Goal: Transaction & Acquisition: Subscribe to service/newsletter

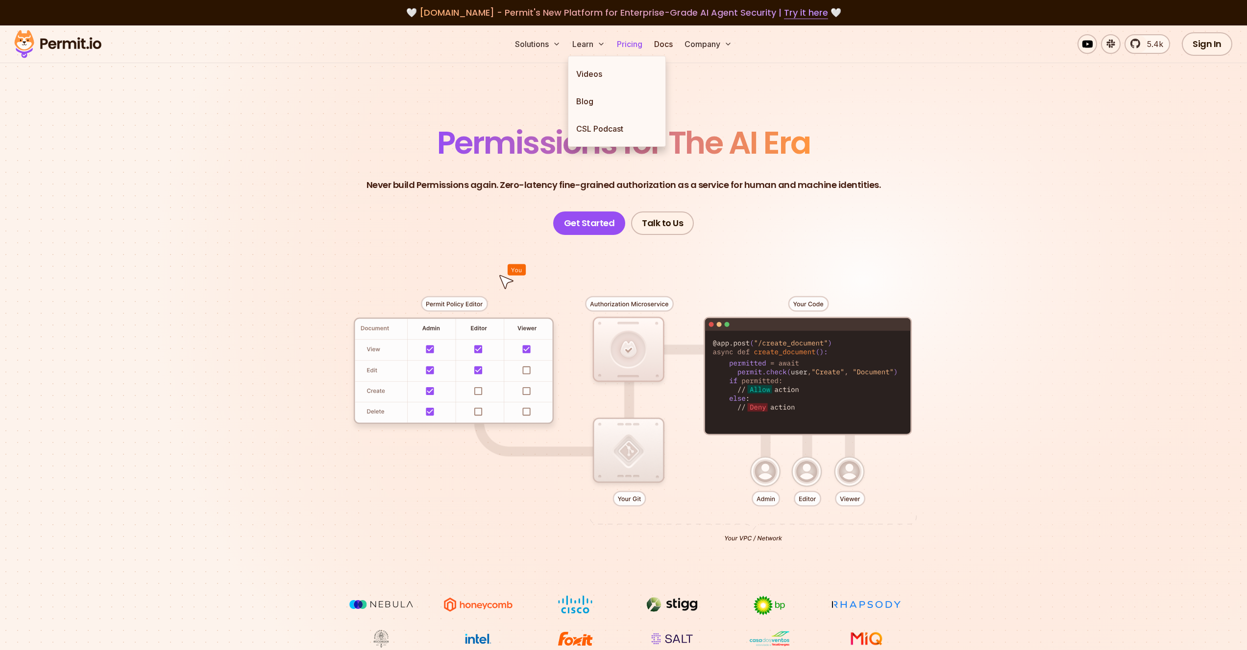
click at [631, 45] on link "Pricing" at bounding box center [629, 44] width 33 height 20
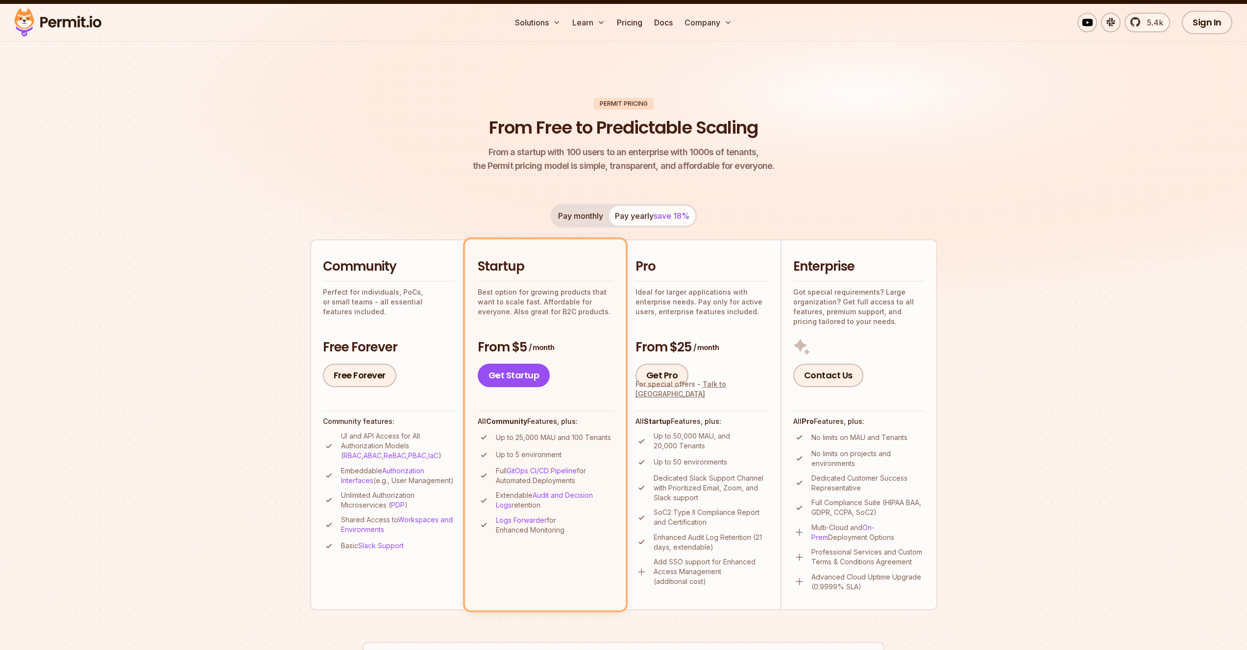
scroll to position [90, 0]
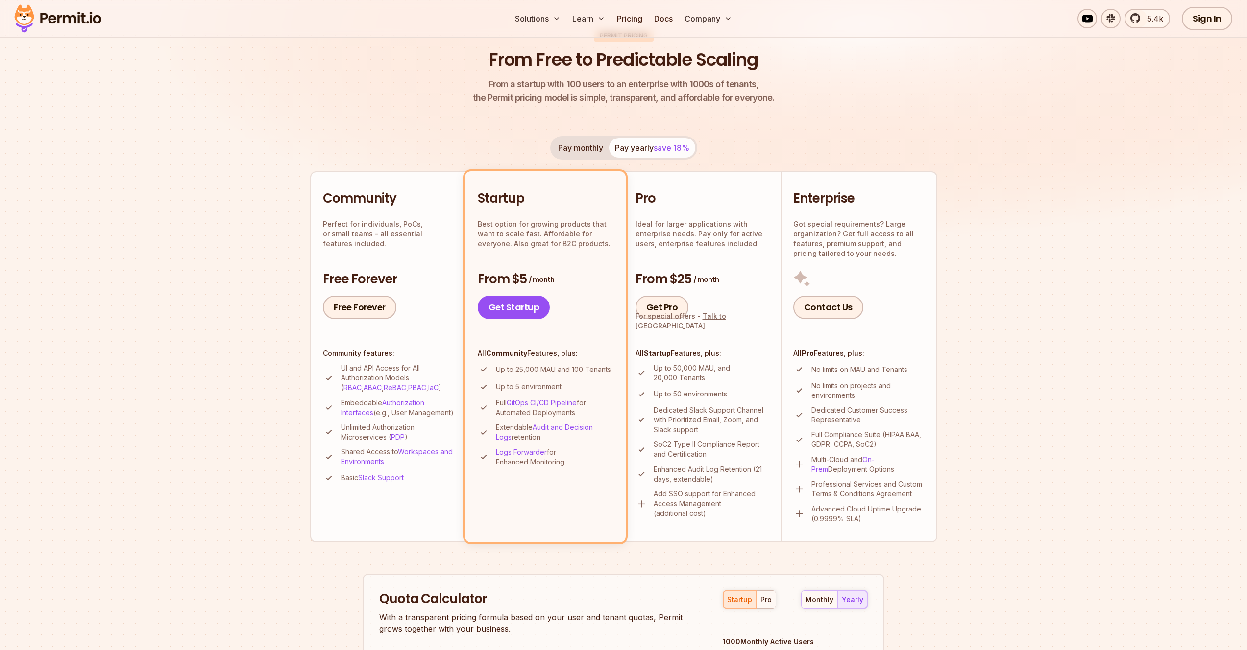
drag, startPoint x: 710, startPoint y: 242, endPoint x: 699, endPoint y: 231, distance: 15.9
click at [709, 241] on p "Ideal for larger applications with enterprise needs. Pay only for active users,…" at bounding box center [701, 233] width 133 height 29
click at [665, 195] on h2 "Pro" at bounding box center [701, 199] width 133 height 18
click at [668, 310] on link "Get Pro" at bounding box center [661, 308] width 53 height 24
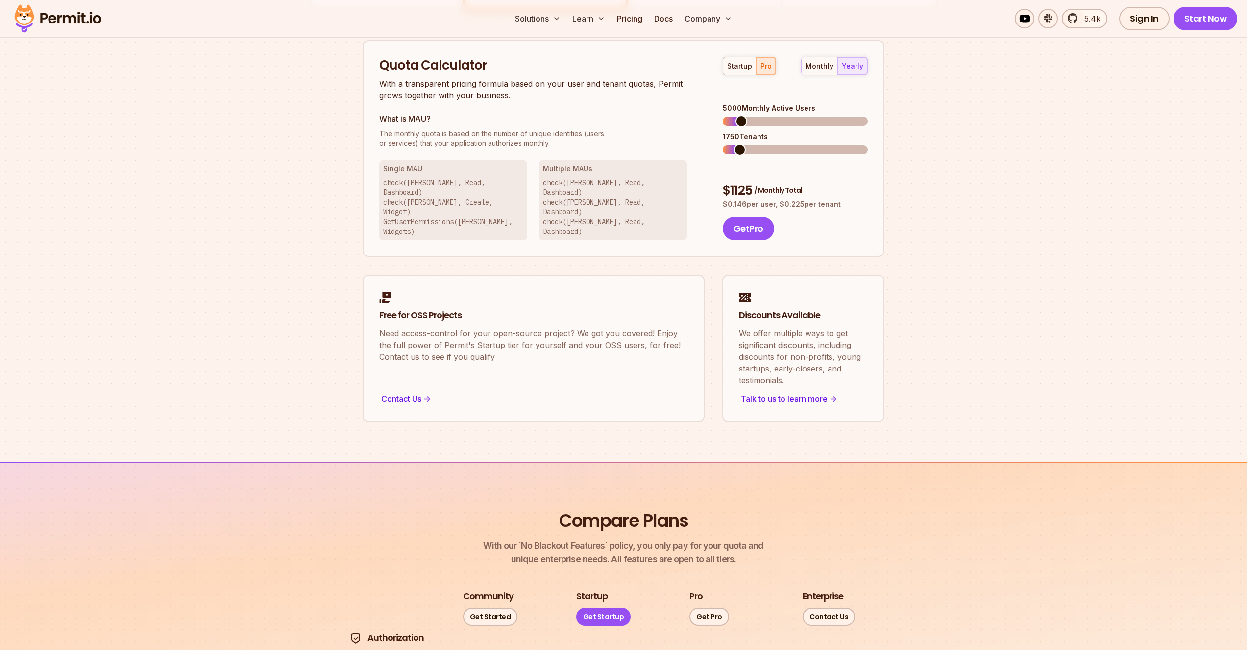
scroll to position [626, 0]
click at [729, 114] on span at bounding box center [735, 120] width 12 height 12
click at [825, 65] on div "monthly" at bounding box center [819, 64] width 28 height 10
click at [847, 64] on div "yearly" at bounding box center [853, 64] width 22 height 10
click at [725, 114] on span at bounding box center [731, 120] width 12 height 12
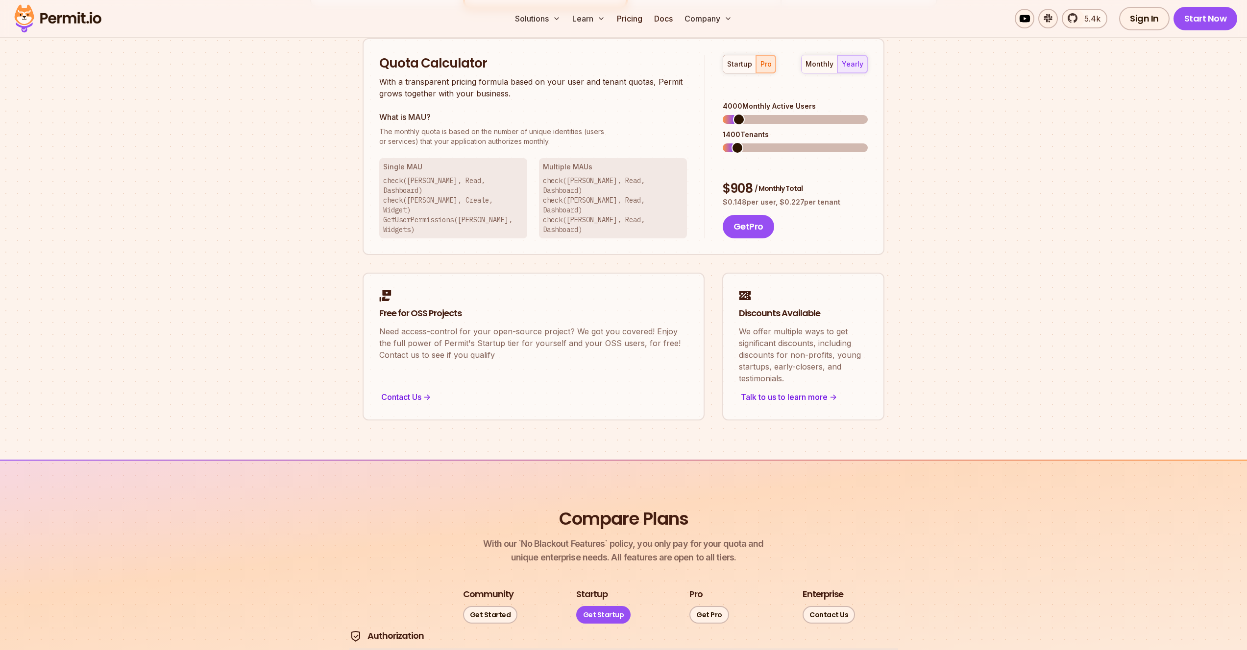
click at [733, 114] on span at bounding box center [739, 120] width 12 height 12
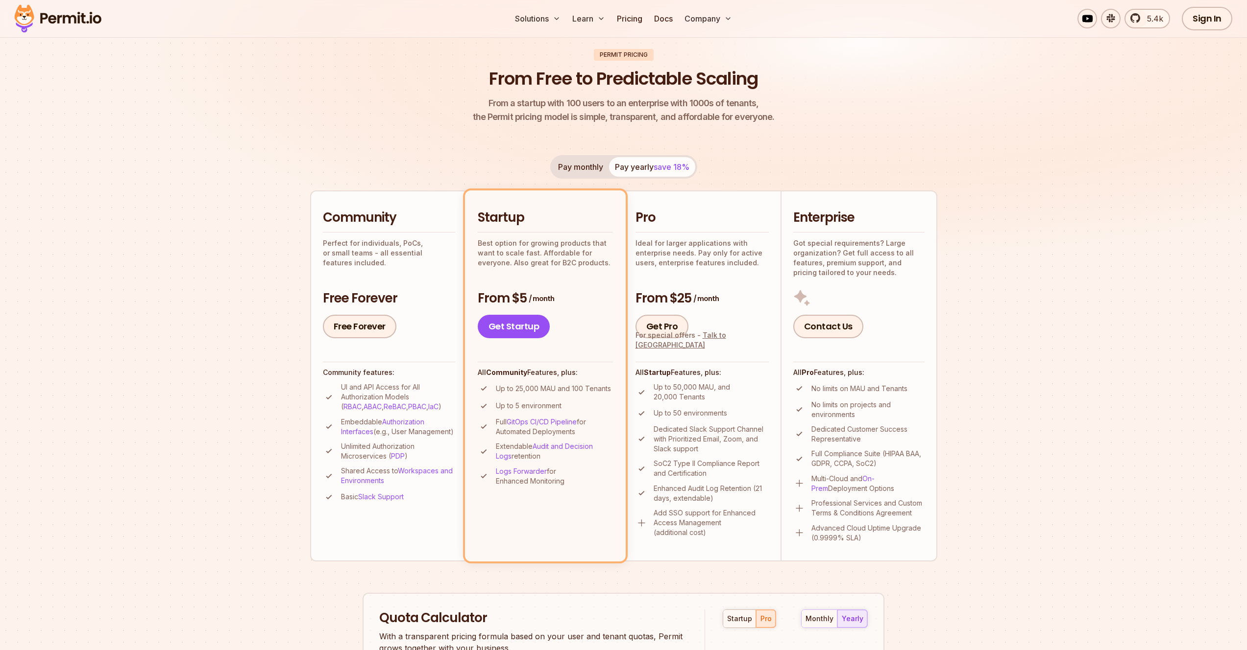
scroll to position [0, 0]
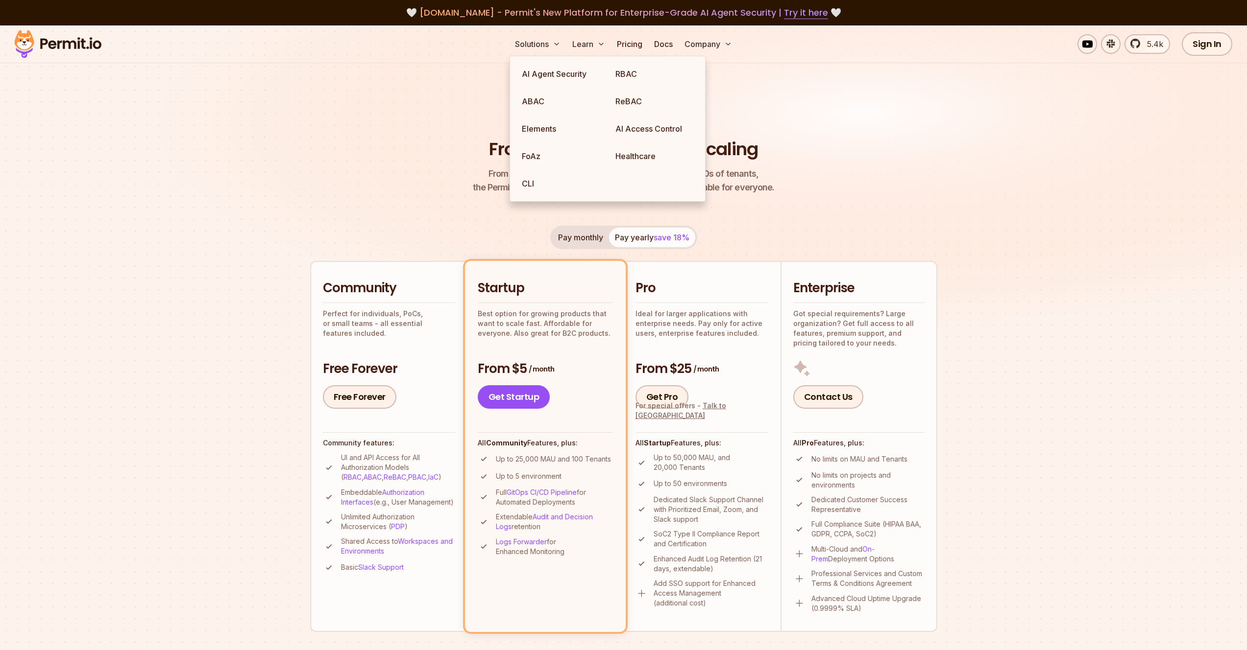
click at [330, 111] on img at bounding box center [623, 191] width 1247 height 332
